Goal: Task Accomplishment & Management: Manage account settings

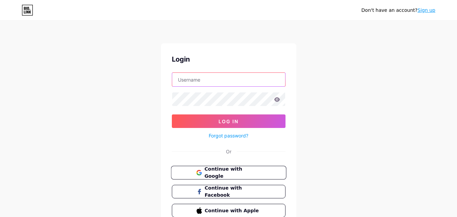
type input "[EMAIL_ADDRESS][DOMAIN_NAME]"
click at [232, 172] on span "Continue with Google" at bounding box center [232, 172] width 56 height 15
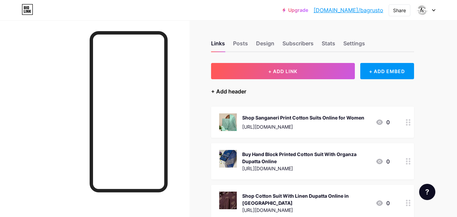
click at [235, 93] on div "+ Add header" at bounding box center [228, 91] width 35 height 8
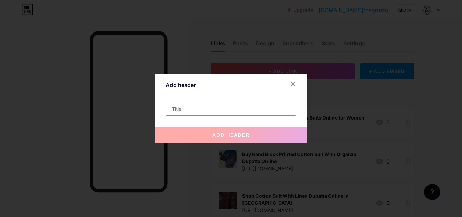
click at [203, 108] on input "text" at bounding box center [231, 109] width 130 height 14
paste input "Buy Pure Cotton Suits With Dupatta | Sanganeri Cotton Sets"
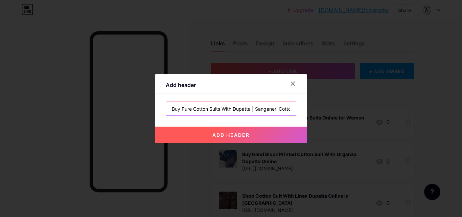
scroll to position [0, 16]
click at [239, 109] on input "Buy Pure Cotton Suits With Dupatta | Sanganeri Cotton Sets" at bounding box center [231, 109] width 130 height 14
type input "Buy Pure Cotton Suits With Dupatta Sanganeri Cotton Sets"
click at [242, 137] on span "add header" at bounding box center [230, 135] width 37 height 6
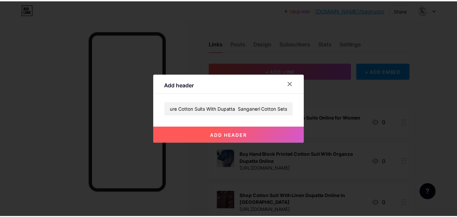
scroll to position [0, 0]
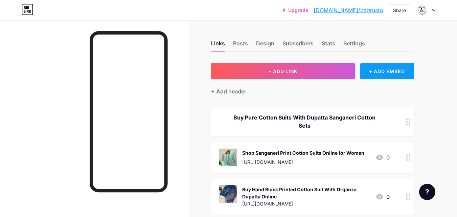
click at [378, 66] on div "+ ADD EMBED" at bounding box center [387, 71] width 54 height 16
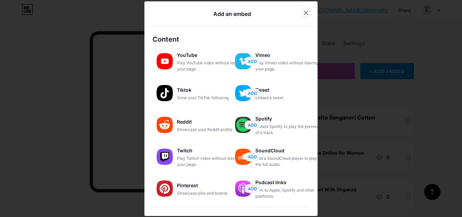
click at [303, 15] on icon at bounding box center [305, 12] width 5 height 5
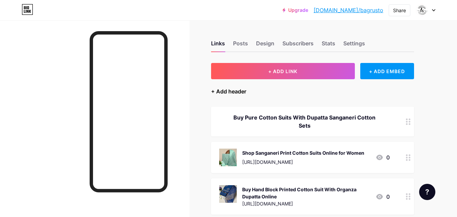
click at [241, 92] on div "+ Add header" at bounding box center [228, 91] width 35 height 8
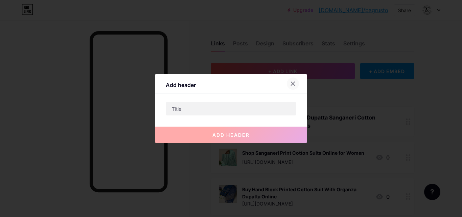
click at [292, 86] on icon at bounding box center [292, 83] width 5 height 5
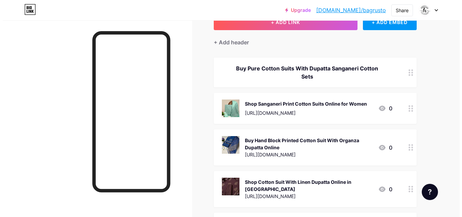
scroll to position [38, 0]
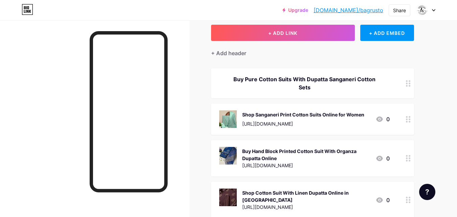
click at [408, 89] on div at bounding box center [407, 83] width 11 height 30
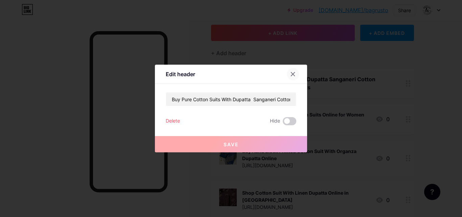
click at [296, 73] on div at bounding box center [293, 74] width 12 height 12
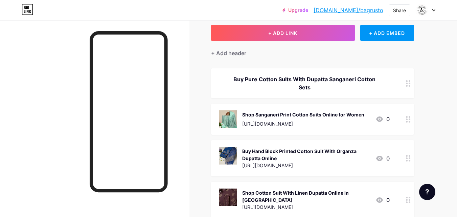
click at [235, 51] on div "+ Add header" at bounding box center [228, 53] width 35 height 8
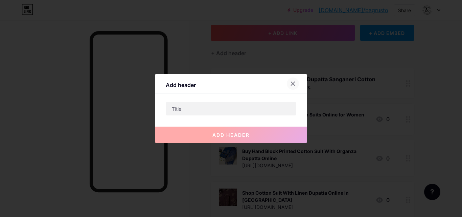
click at [293, 81] on icon at bounding box center [292, 83] width 5 height 5
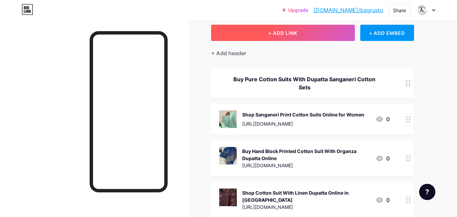
click at [295, 39] on button "+ ADD LINK" at bounding box center [283, 33] width 144 height 16
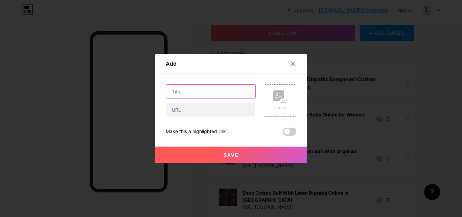
click at [198, 95] on input "text" at bounding box center [210, 92] width 89 height 14
paste input "Buy Pure Cotton Suits With Dupatta | Sanganeri Cotton Sets"
click at [198, 95] on input "Buy Pure Cotton Suits With Dupatta | Sanganeri Cotton Sets" at bounding box center [210, 92] width 89 height 14
click at [199, 90] on input "Buy Pure Cotton Suits With Dupatta | Sanganeri Cotton Sets" at bounding box center [210, 92] width 89 height 14
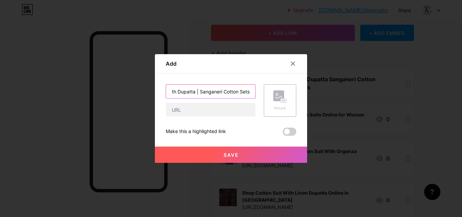
click at [198, 90] on input "Buy Pure Cotton Suits With Dupatta | Sanganeri Cotton Sets" at bounding box center [210, 92] width 89 height 14
type input "Buy Pure Cotton Suits With Dupatta Sanganeri Cotton Sets"
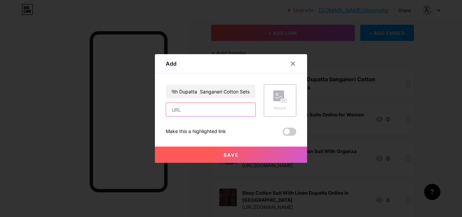
scroll to position [0, 0]
click at [193, 108] on input "text" at bounding box center [210, 110] width 89 height 14
paste input "https://www.bagrustore.com/collections/cotton-suit-sets"
type input "https://www.bagrustore.com/collections/cotton-suit-sets"
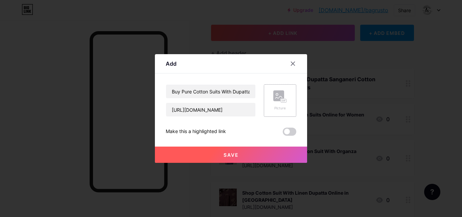
scroll to position [0, 0]
click at [284, 98] on icon at bounding box center [280, 96] width 14 height 13
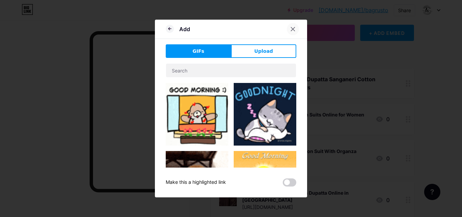
click at [292, 28] on icon at bounding box center [293, 29] width 4 height 4
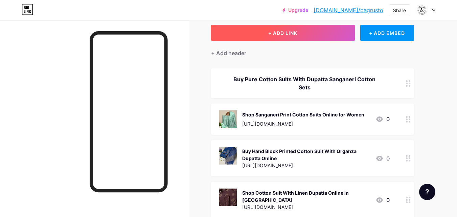
click at [267, 25] on button "+ ADD LINK" at bounding box center [283, 33] width 144 height 16
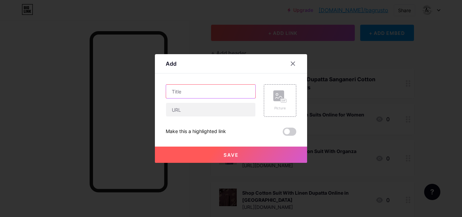
click at [210, 92] on input "text" at bounding box center [210, 92] width 89 height 14
paste input "https://www.bagrustore.com/collections/cotton-suit-sets"
type input "https://www.bagrustore.com/collections/cotton-suit-sets"
drag, startPoint x: 240, startPoint y: 92, endPoint x: 161, endPoint y: 85, distance: 80.1
click at [161, 85] on div "Add Content YouTube Play YouTube video without leaving your page. ADD Vimeo Pla…" at bounding box center [231, 108] width 152 height 109
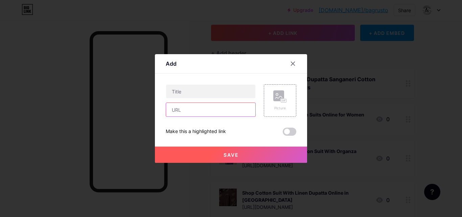
click at [194, 105] on input "text" at bounding box center [210, 110] width 89 height 14
paste input "https://www.bagrustore.com/collections/cotton-suit-sets"
type input "https://www.bagrustore.com/collections/cotton-suit-sets"
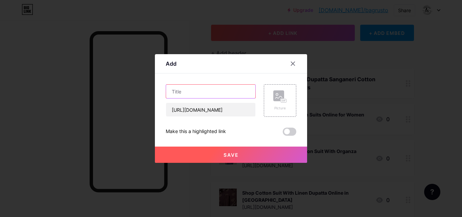
scroll to position [0, 0]
click at [208, 90] on input "text" at bounding box center [210, 92] width 89 height 14
paste input "Buy Pure Cotton Suits With Dupatta | Sanganeri Cotton Sets"
click at [199, 92] on input "Buy Pure Cotton Suits With Dupatta | Sanganeri Cotton Sets" at bounding box center [210, 92] width 89 height 14
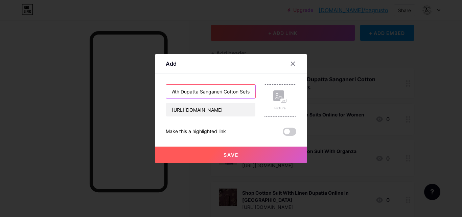
scroll to position [0, 53]
click at [252, 92] on input "Buy Pure Cotton Suits With Dupatta Sanganeri Cotton Sets" at bounding box center [210, 92] width 89 height 14
type input "Buy Pure Cotton Suits With Dupatta Sanganeri Cotton Sets"
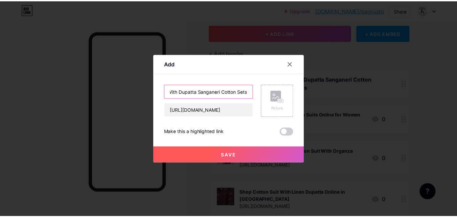
scroll to position [0, 0]
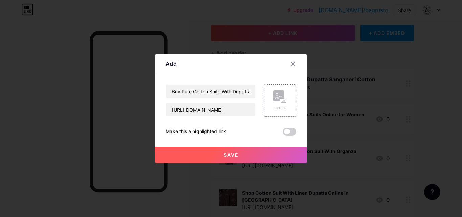
click at [282, 100] on icon at bounding box center [283, 101] width 2 height 2
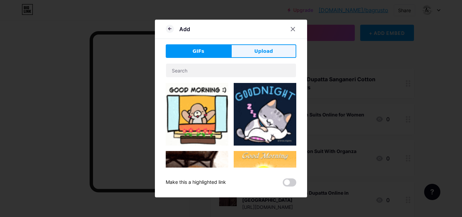
click at [253, 50] on button "Upload" at bounding box center [263, 51] width 65 height 14
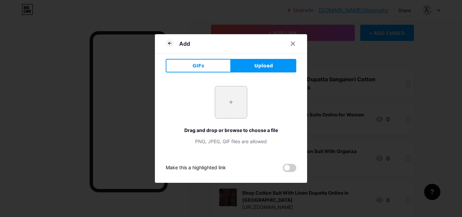
click at [233, 104] on input "file" at bounding box center [231, 102] width 32 height 32
click at [172, 43] on icon at bounding box center [170, 43] width 8 height 8
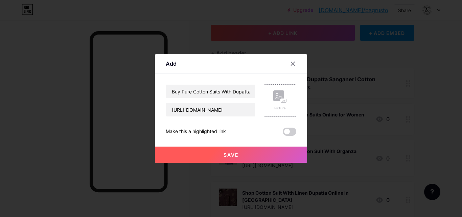
click at [279, 102] on icon at bounding box center [280, 96] width 14 height 13
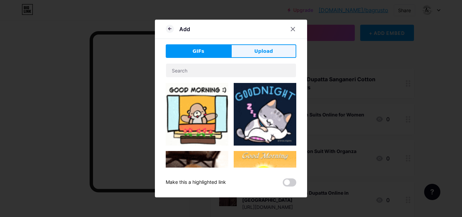
click at [262, 48] on span "Upload" at bounding box center [263, 51] width 19 height 7
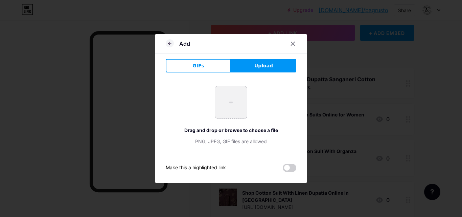
click at [226, 96] on input "file" at bounding box center [231, 102] width 32 height 32
type input "C:\fakepath\Exclusive White Pigment Hand Block Cotton Suit With Cotton Dupatta(…"
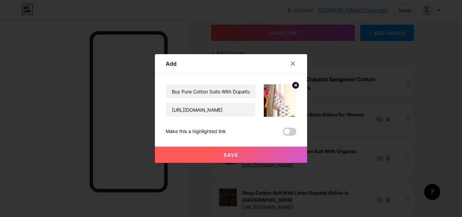
click at [244, 155] on button "Save" at bounding box center [231, 154] width 152 height 16
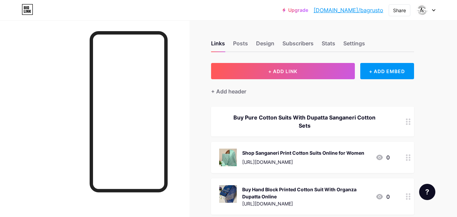
click at [311, 124] on div "Buy Pure Cotton Suits With Dupatta Sanganeri Cotton Sets" at bounding box center [304, 121] width 170 height 16
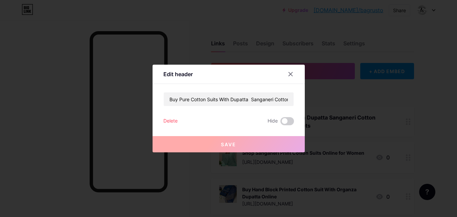
click at [285, 113] on div "Edit header Buy Pure Cotton Suits With Dupatta Sanganeri Cotton Sets Delete Hid…" at bounding box center [228, 108] width 457 height 217
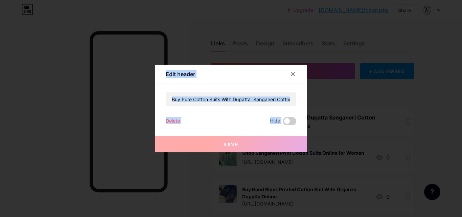
click at [249, 114] on div "Buy Pure Cotton Suits With Dupatta Sanganeri Cotton Sets Delete Hide Save" at bounding box center [231, 108] width 131 height 33
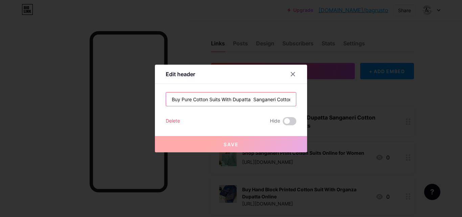
click at [291, 99] on input "Buy Pure Cotton Suits With Dupatta Sanganeri Cotton Sets" at bounding box center [231, 99] width 130 height 14
drag, startPoint x: 291, startPoint y: 99, endPoint x: 144, endPoint y: 86, distance: 148.3
click at [144, 86] on div "Edit header Buy Pure Cotton Suits With Dupatta Sanganeri Cotton Sets Delete Hid…" at bounding box center [231, 108] width 462 height 217
type input "n Sets"
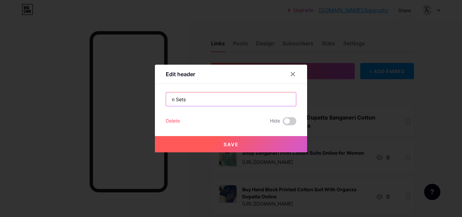
click at [189, 99] on input "n Sets" at bounding box center [231, 99] width 130 height 14
click at [187, 100] on input "n Sets" at bounding box center [231, 99] width 130 height 14
drag, startPoint x: 187, startPoint y: 100, endPoint x: 166, endPoint y: 99, distance: 21.0
click at [166, 99] on div "n Sets" at bounding box center [231, 99] width 131 height 14
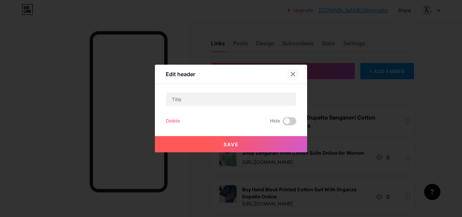
click at [294, 71] on icon at bounding box center [292, 73] width 5 height 5
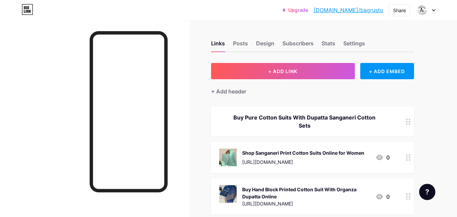
click at [304, 114] on div "Buy Pure Cotton Suits With Dupatta Sanganeri Cotton Sets" at bounding box center [304, 121] width 170 height 16
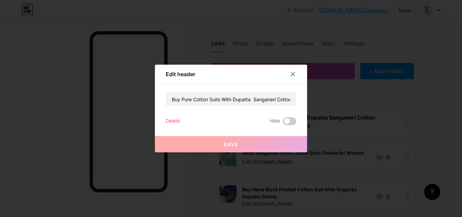
click at [169, 120] on div "Delete" at bounding box center [173, 121] width 14 height 8
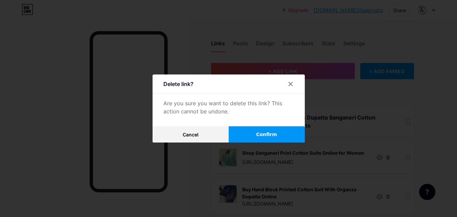
click at [257, 133] on button "Confirm" at bounding box center [267, 134] width 76 height 16
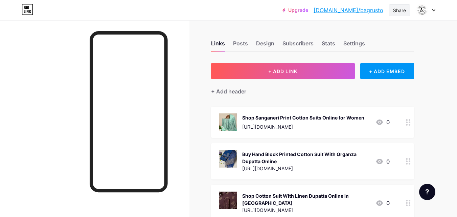
click at [399, 8] on div "Share" at bounding box center [399, 10] width 13 height 7
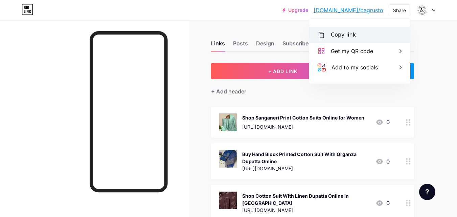
click at [350, 38] on div "Copy link" at bounding box center [343, 35] width 25 height 8
